Goal: Transaction & Acquisition: Purchase product/service

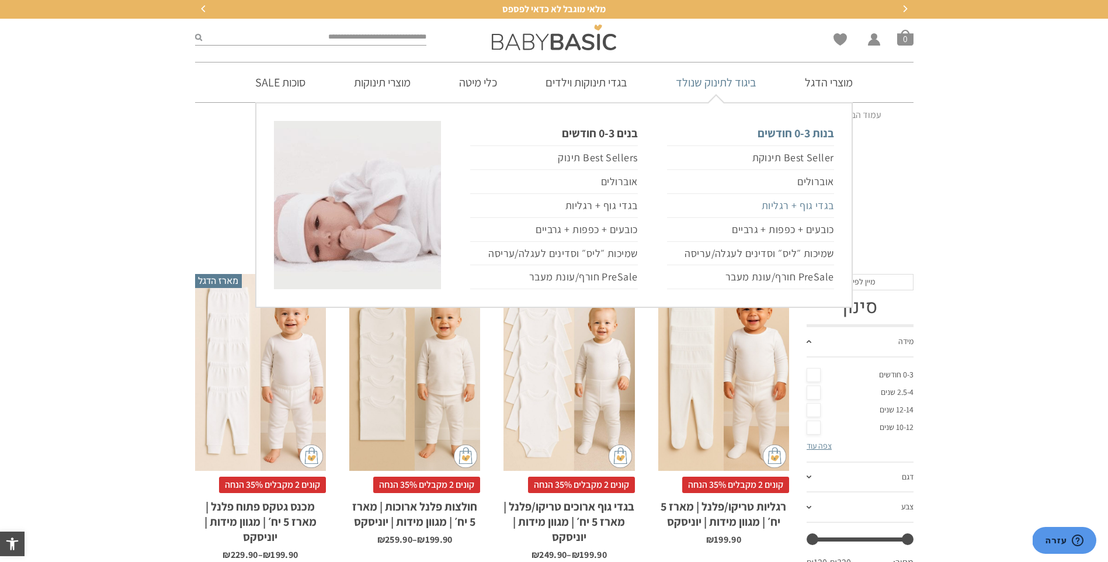
click at [771, 203] on link "בגדי גוף + רגליות" at bounding box center [750, 206] width 167 height 24
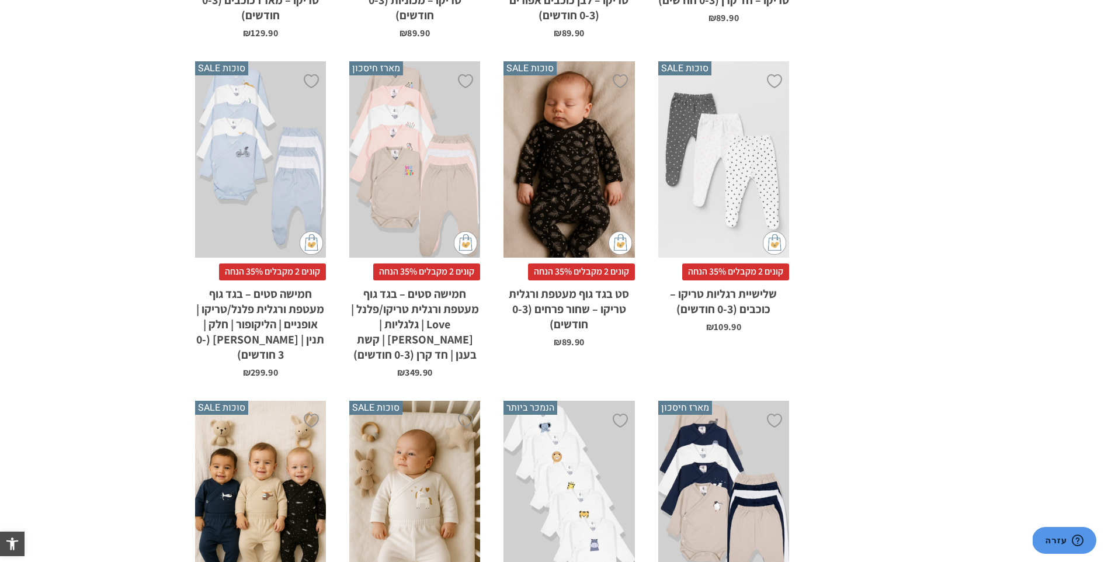
scroll to position [602, 0]
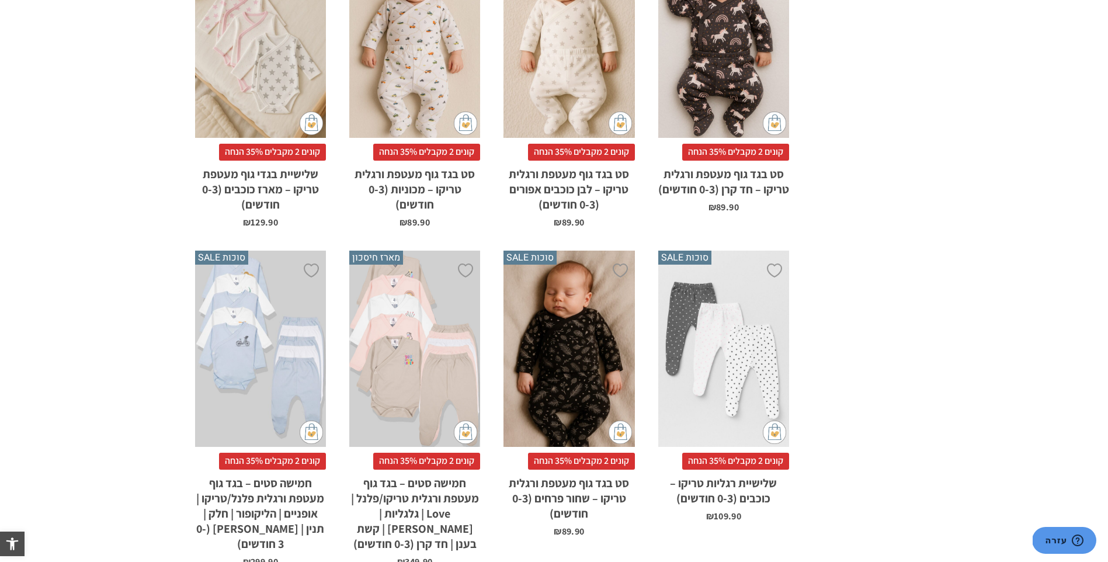
click at [224, 349] on div "x בחירת סוג בד טריקו (עונת מעבר/קיץ) פלנל (חורף)" at bounding box center [260, 348] width 131 height 197
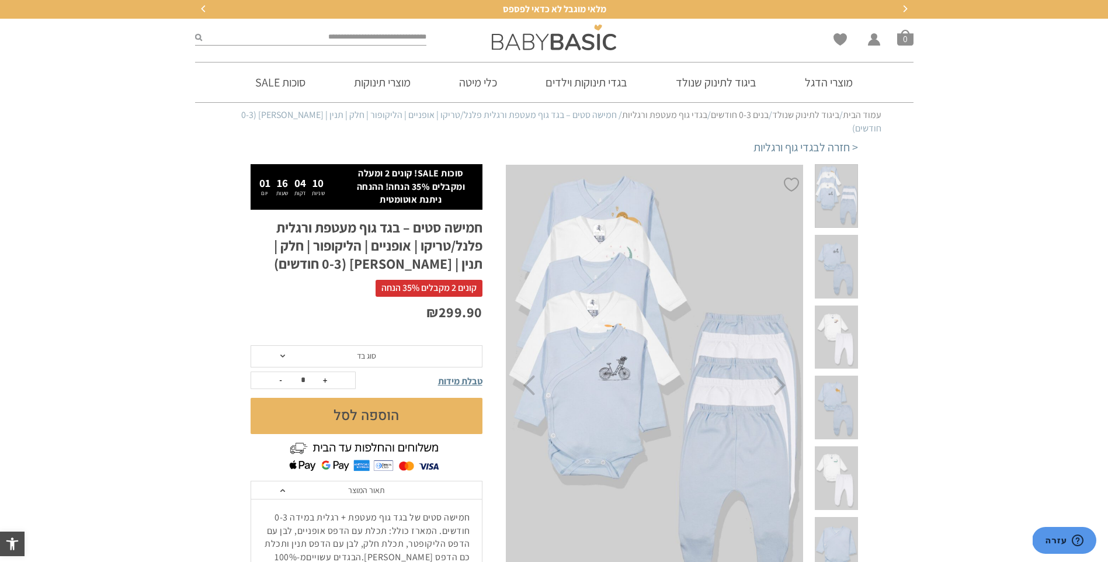
click at [286, 345] on span "סוג בד" at bounding box center [366, 356] width 232 height 22
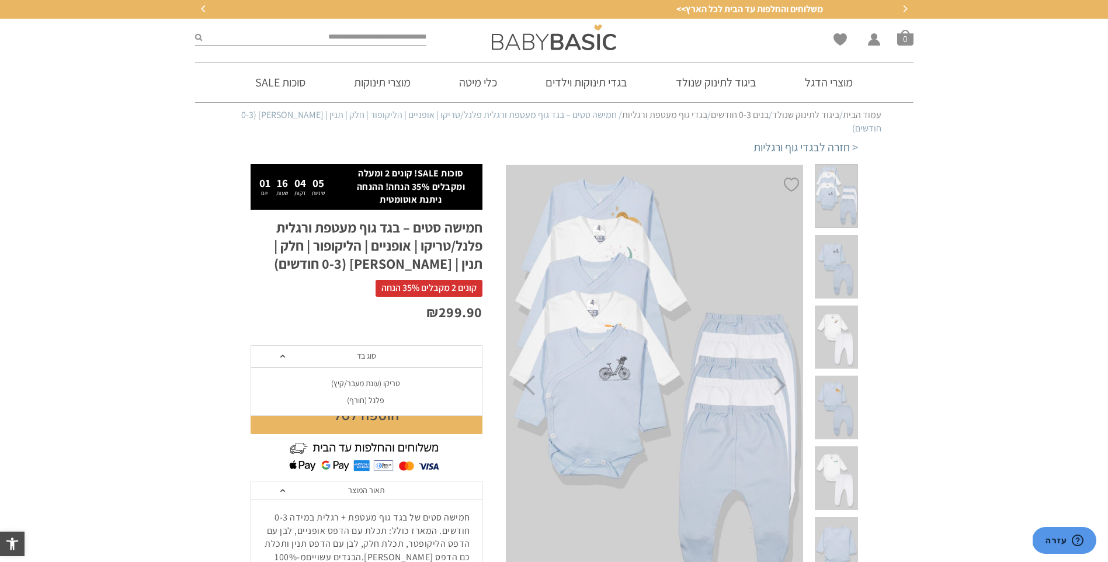
click at [370, 397] on div "סוג בד טריקו (עונת מעבר/קיץ) פלנל (חורף)" at bounding box center [366, 391] width 232 height 49
click at [371, 394] on li "פלנל (חורף)" at bounding box center [366, 400] width 232 height 17
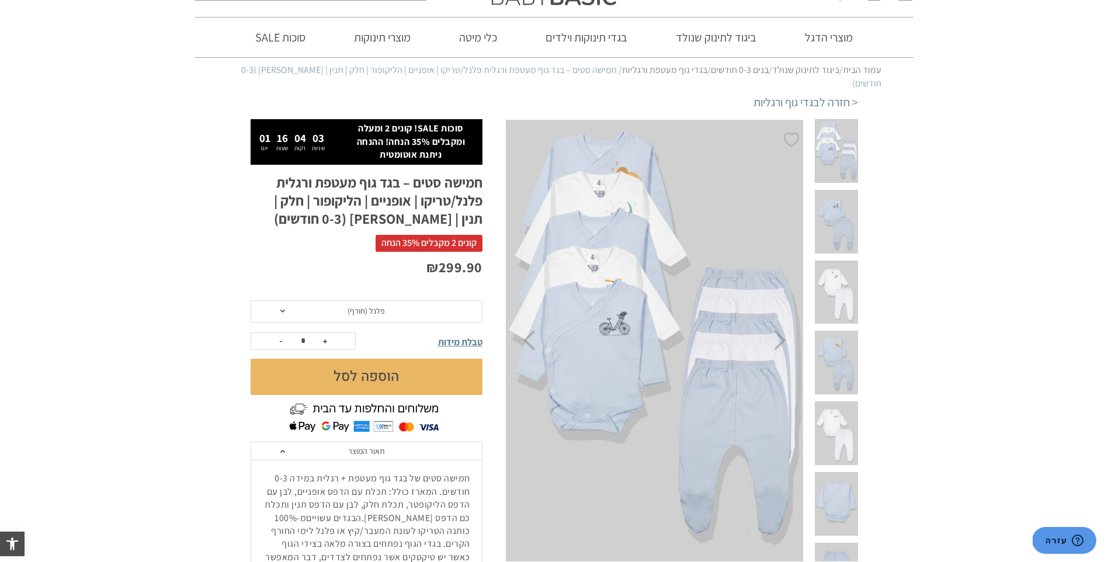
scroll to position [58, 0]
